Goal: Transaction & Acquisition: Book appointment/travel/reservation

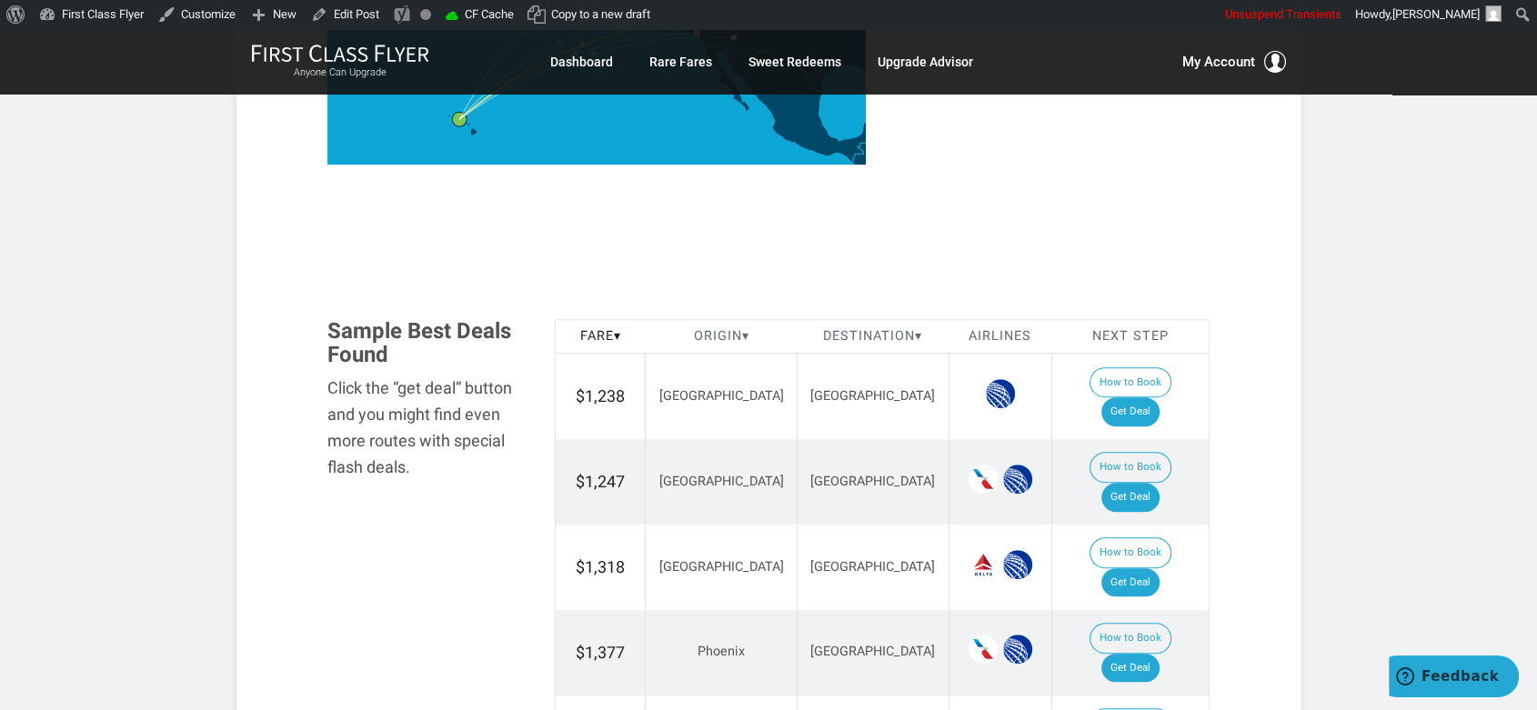
scroll to position [1010, 0]
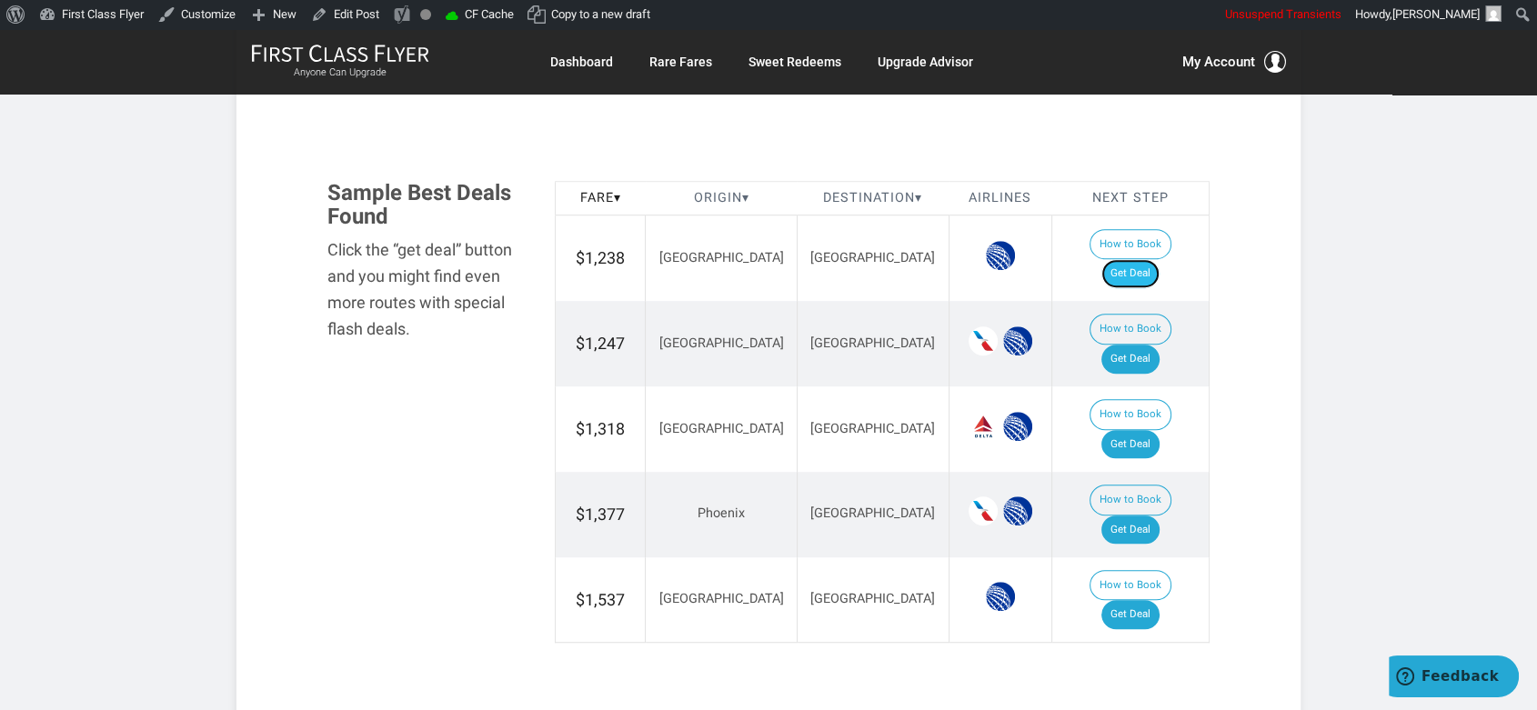
click at [1133, 259] on link "Get Deal" at bounding box center [1130, 273] width 58 height 29
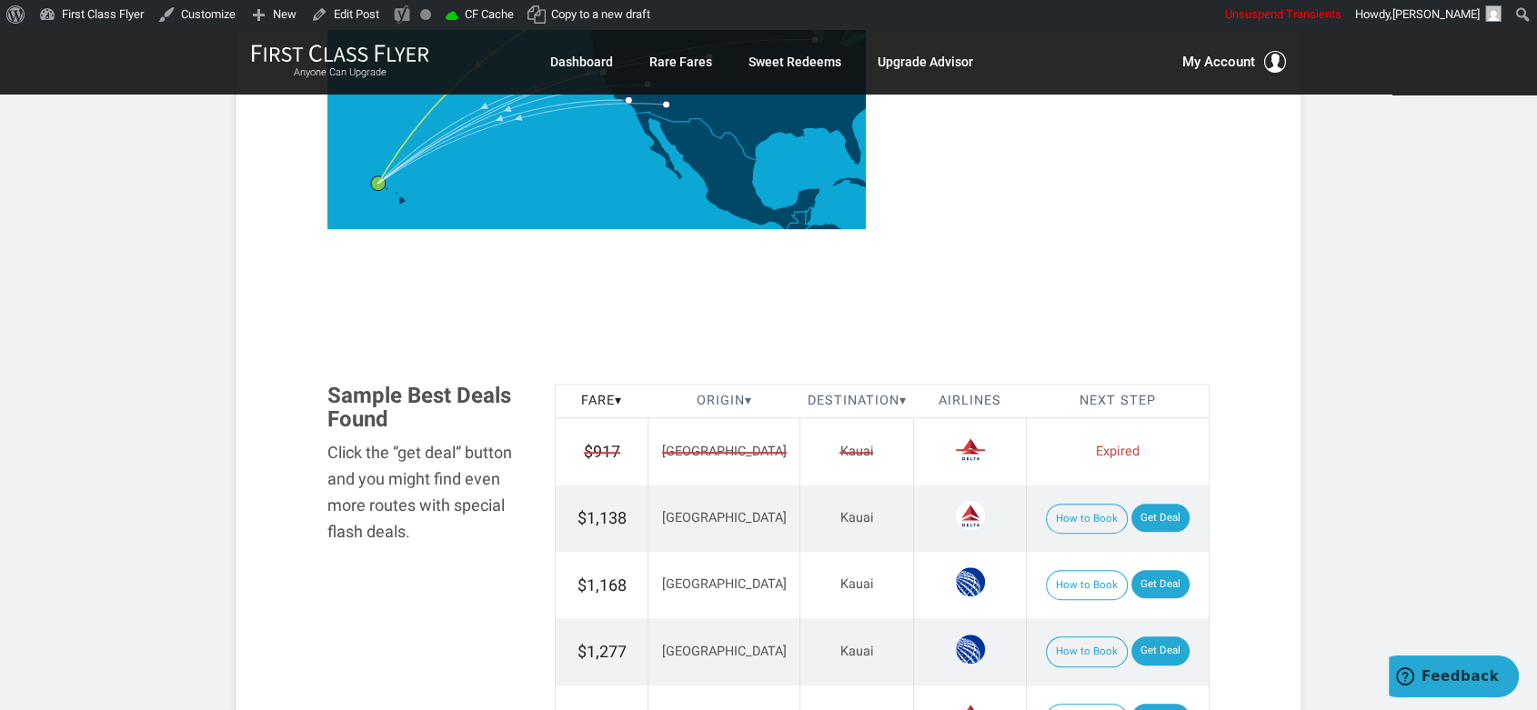
scroll to position [807, 0]
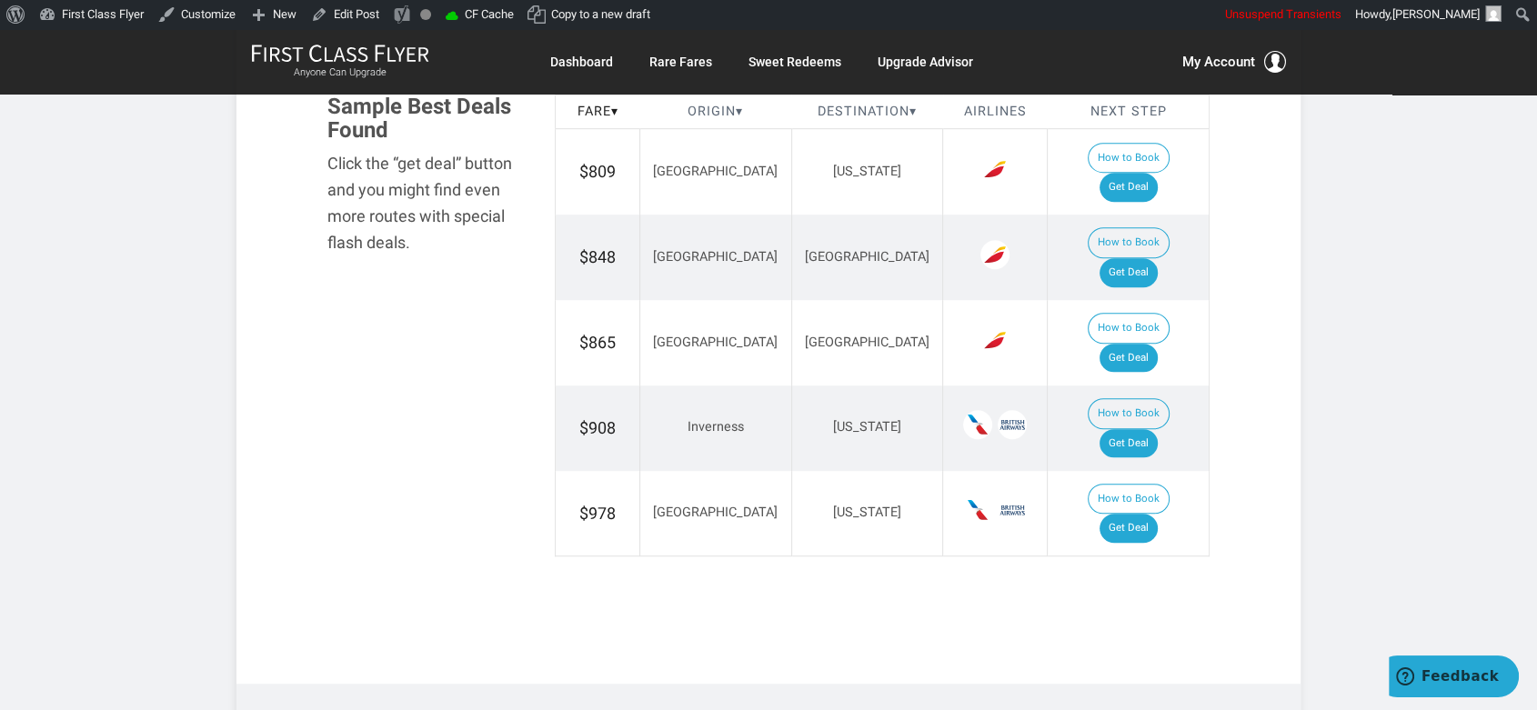
scroll to position [1111, 0]
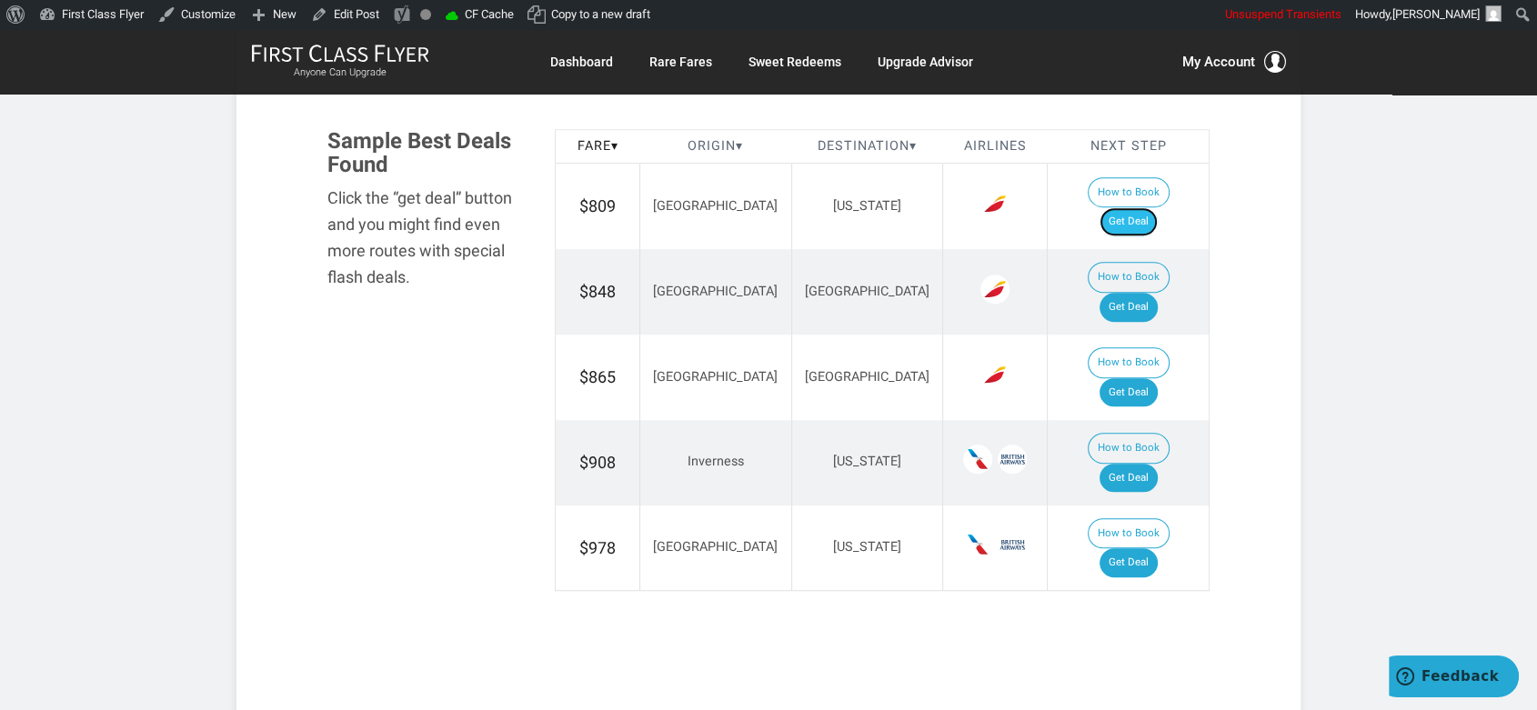
click at [1148, 207] on link "Get Deal" at bounding box center [1128, 221] width 58 height 29
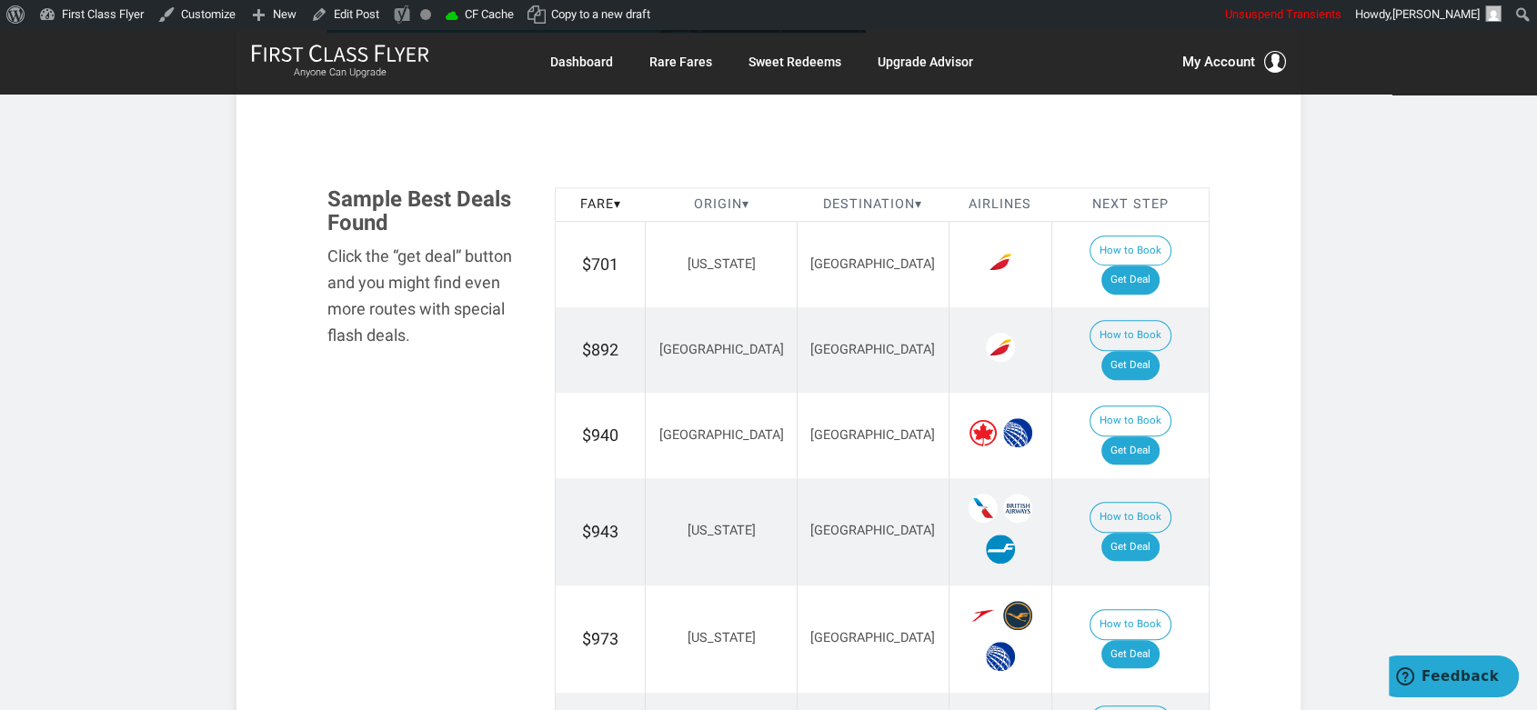
scroll to position [1010, 0]
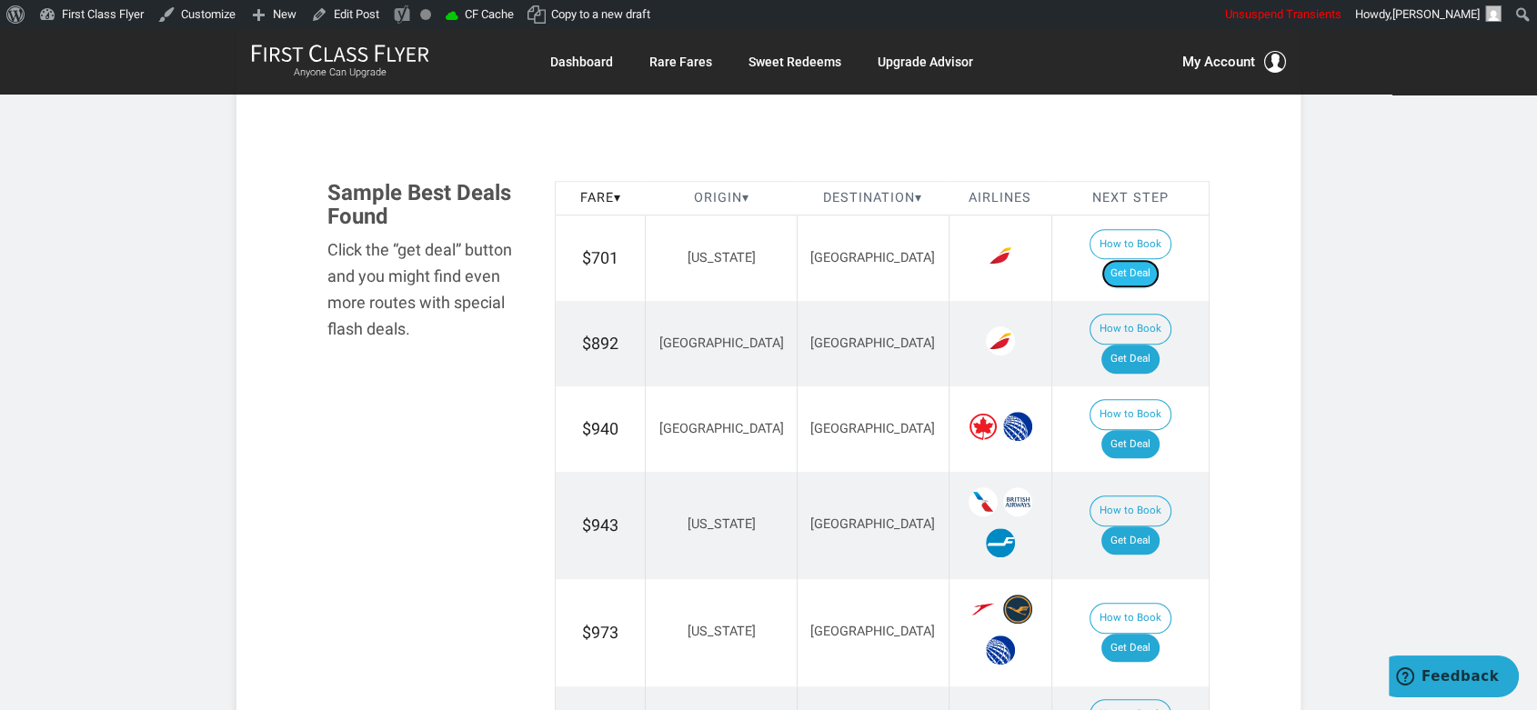
click at [1156, 259] on link "Get Deal" at bounding box center [1130, 273] width 58 height 29
